Goal: Find specific page/section: Find specific page/section

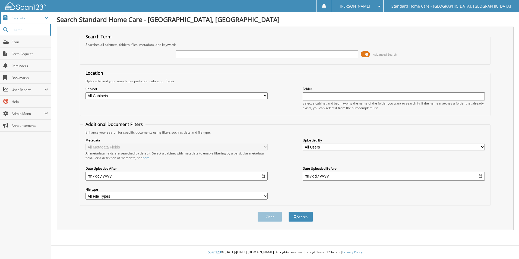
click at [19, 18] on span "Cabinets" at bounding box center [28, 18] width 33 height 5
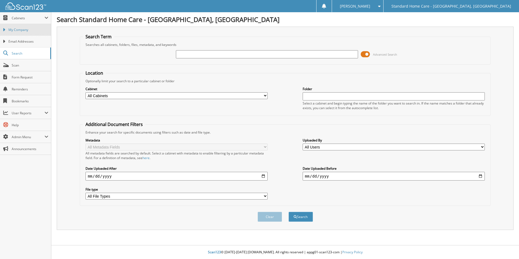
click at [23, 32] on span "My Company" at bounding box center [28, 29] width 40 height 5
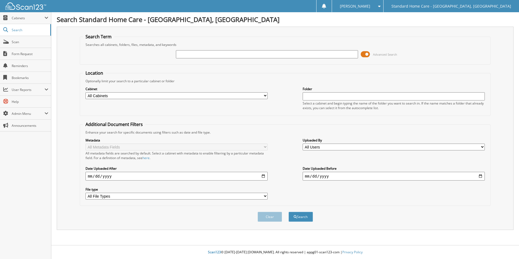
click at [236, 55] on input "text" at bounding box center [267, 54] width 182 height 8
type input "[PERSON_NAME]"
click at [289, 212] on button "Search" at bounding box center [301, 217] width 24 height 10
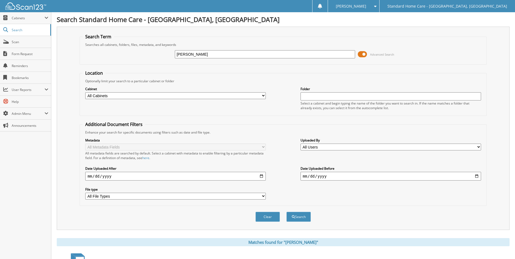
scroll to position [45, 0]
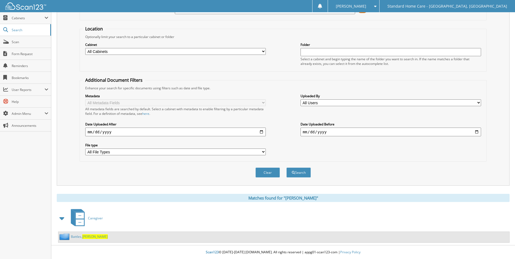
click at [89, 240] on div "Battles, Takiyah" at bounding box center [82, 236] width 49 height 7
click at [89, 236] on span "Takiyah" at bounding box center [95, 236] width 26 height 5
